Goal: Check status: Check status

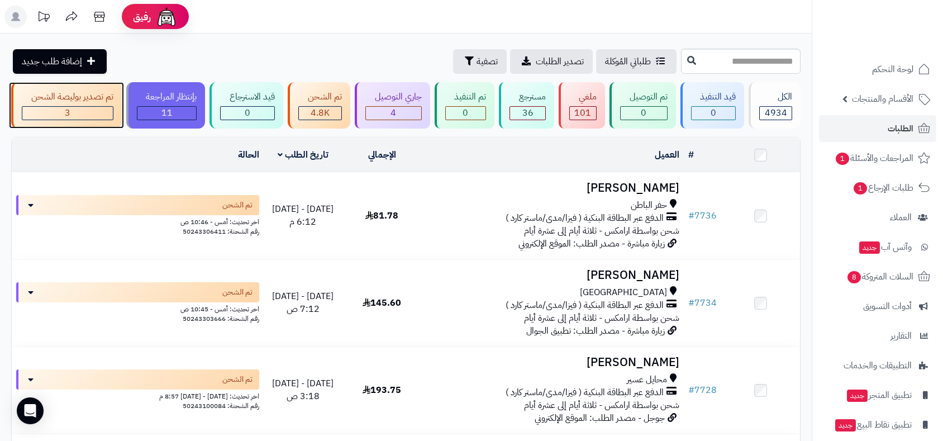
click at [84, 97] on div "تم تصدير بوليصة الشحن" at bounding box center [68, 97] width 92 height 13
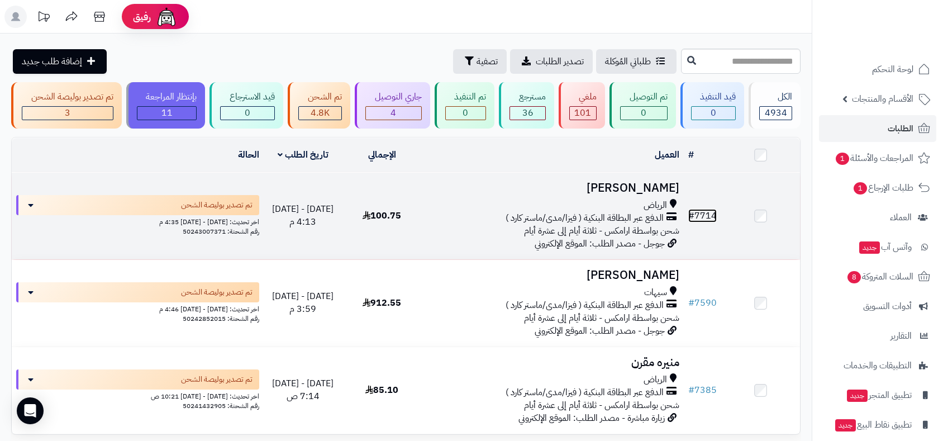
click at [702, 213] on link "# 7714" at bounding box center [703, 215] width 29 height 13
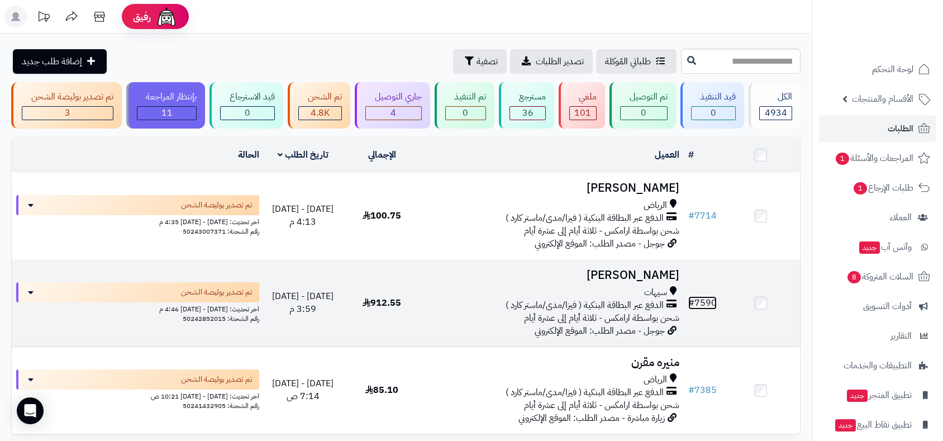
click at [713, 301] on link "# 7590" at bounding box center [703, 302] width 29 height 13
